Goal: Complete application form: Complete application form

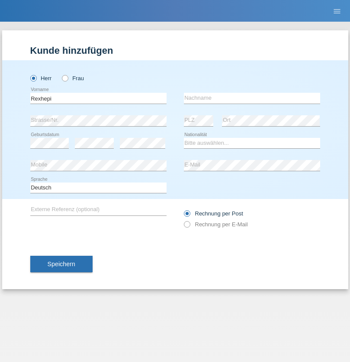
type input "Rexhepi"
click at [252, 98] on input "text" at bounding box center [252, 98] width 136 height 11
type input "Jetmir"
select select "XK"
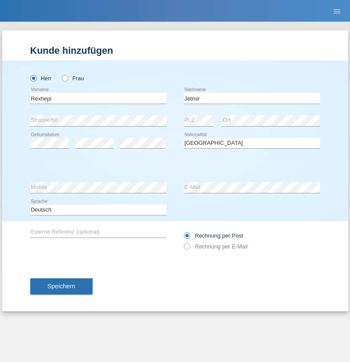
select select "C"
select select "20"
select select "12"
select select "1988"
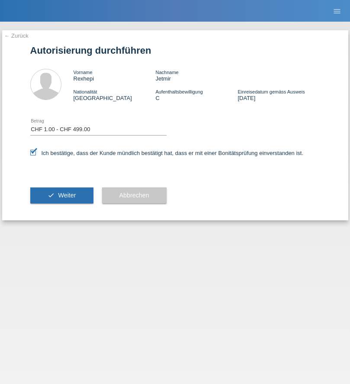
select select "1"
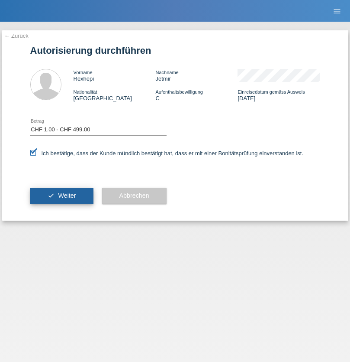
click at [62, 195] on span "Weiter" at bounding box center [67, 195] width 18 height 7
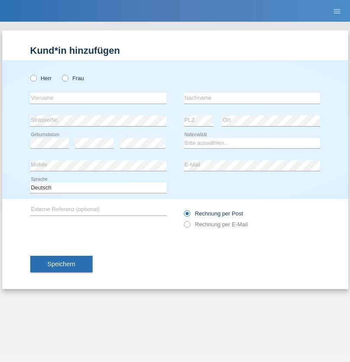
radio input "true"
click at [98, 98] on input "text" at bounding box center [98, 98] width 136 height 11
type input "Eleonora"
click at [252, 98] on input "text" at bounding box center [252, 98] width 136 height 11
type input "Mehmedi"
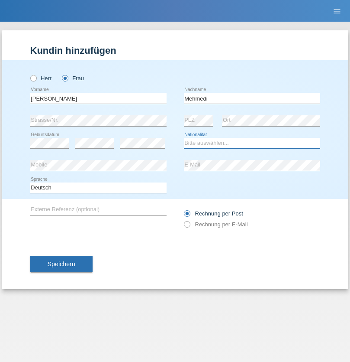
select select "IT"
select select "C"
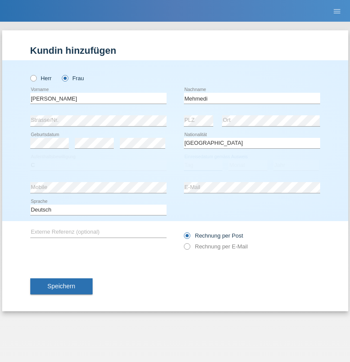
select select "05"
select select "04"
select select "2016"
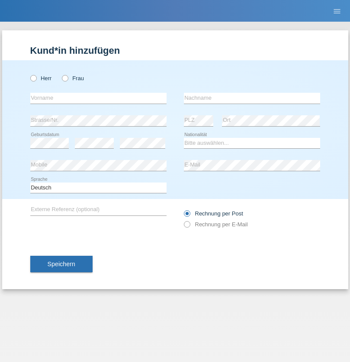
radio input "true"
click at [98, 98] on input "text" at bounding box center [98, 98] width 136 height 11
type input "[PERSON_NAME]"
click at [252, 98] on input "text" at bounding box center [252, 98] width 136 height 11
type input "Sadriu"
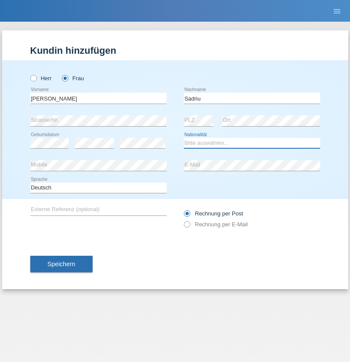
select select "CH"
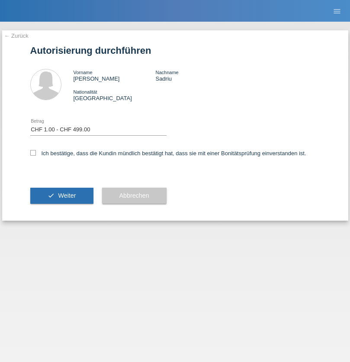
select select "1"
checkbox input "true"
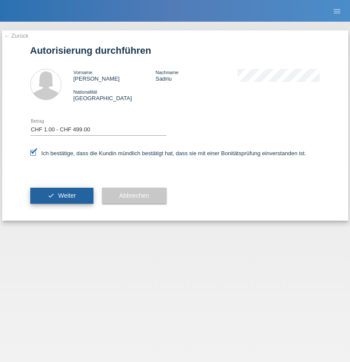
click at [62, 195] on span "Weiter" at bounding box center [67, 195] width 18 height 7
